Goal: Download file/media

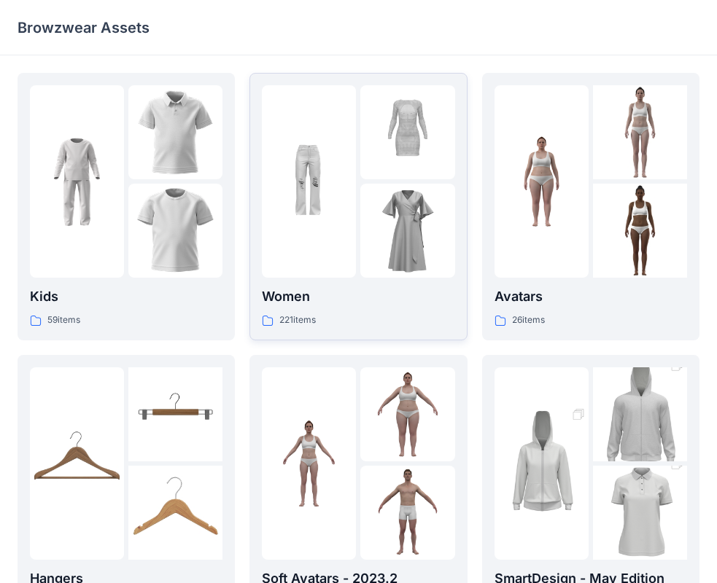
click at [332, 212] on img at bounding box center [309, 182] width 94 height 94
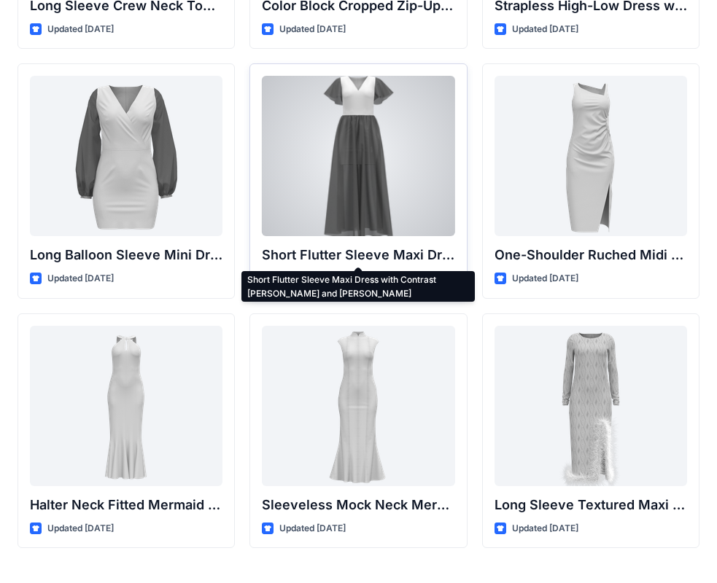
scroll to position [510, 0]
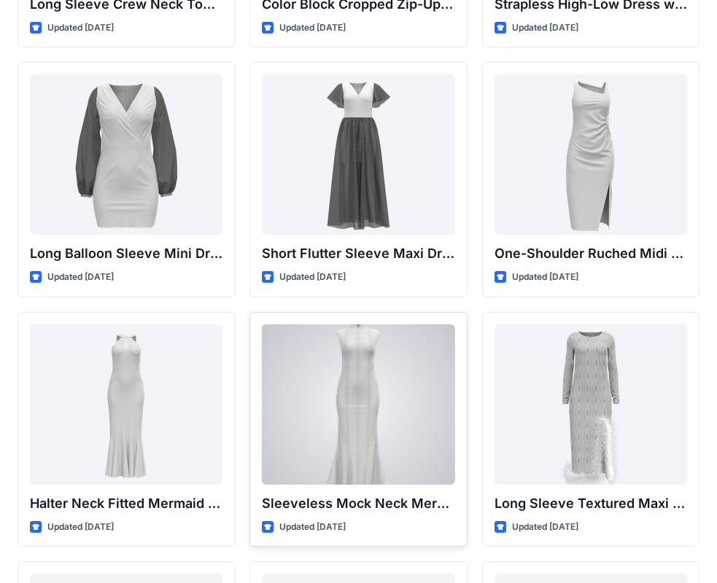
click at [383, 378] on div at bounding box center [358, 404] width 192 height 160
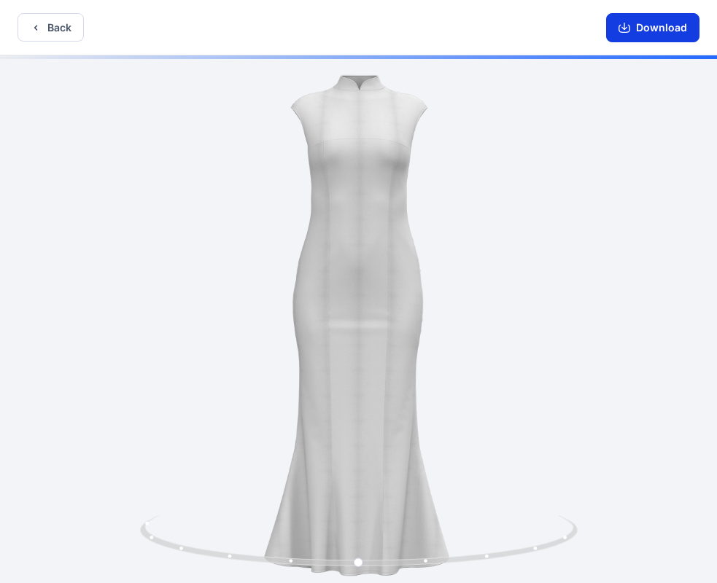
click at [638, 25] on button "Download" at bounding box center [652, 27] width 93 height 29
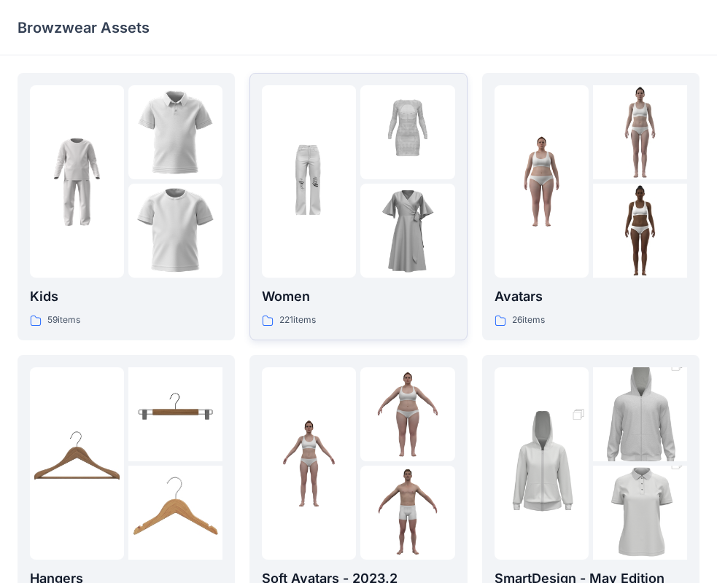
click at [359, 292] on p "Women" at bounding box center [358, 296] width 192 height 20
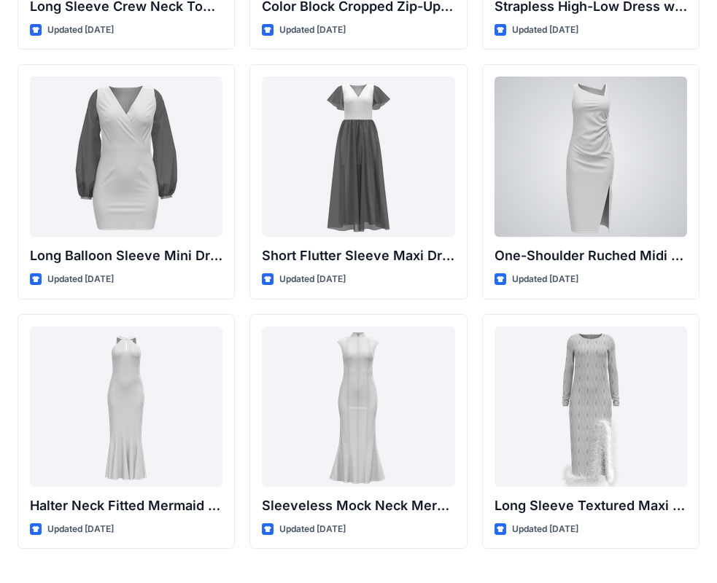
scroll to position [510, 0]
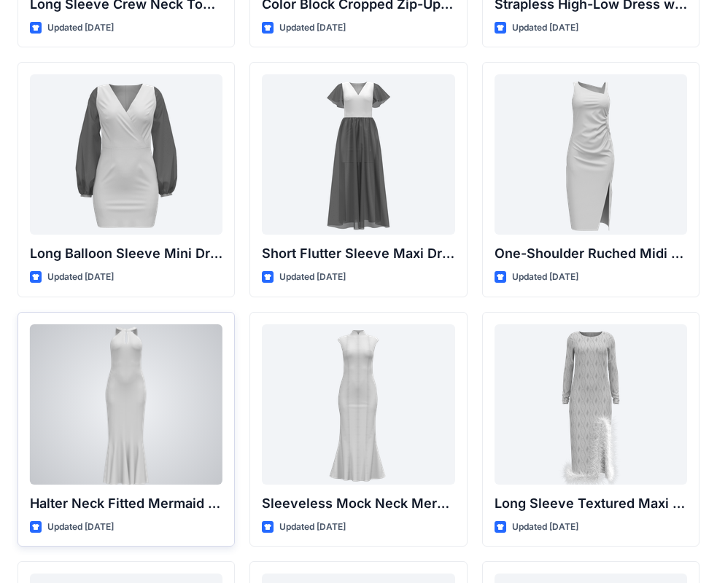
click at [141, 426] on div at bounding box center [126, 404] width 192 height 160
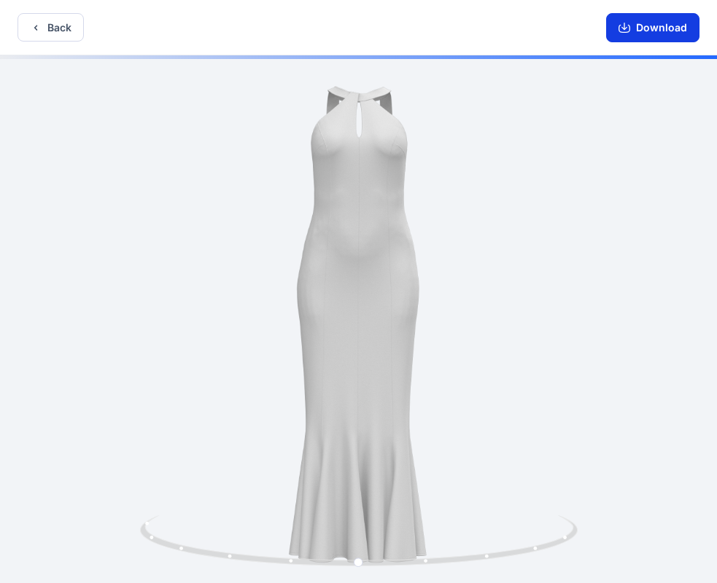
click at [669, 30] on button "Download" at bounding box center [652, 27] width 93 height 29
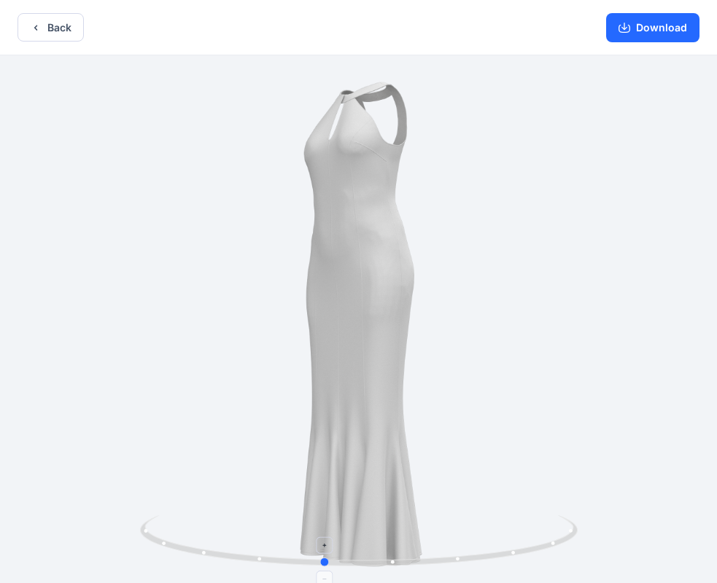
drag, startPoint x: 362, startPoint y: 561, endPoint x: 327, endPoint y: 543, distance: 39.5
click at [327, 543] on icon at bounding box center [360, 542] width 441 height 55
